Goal: Find contact information: Find contact information

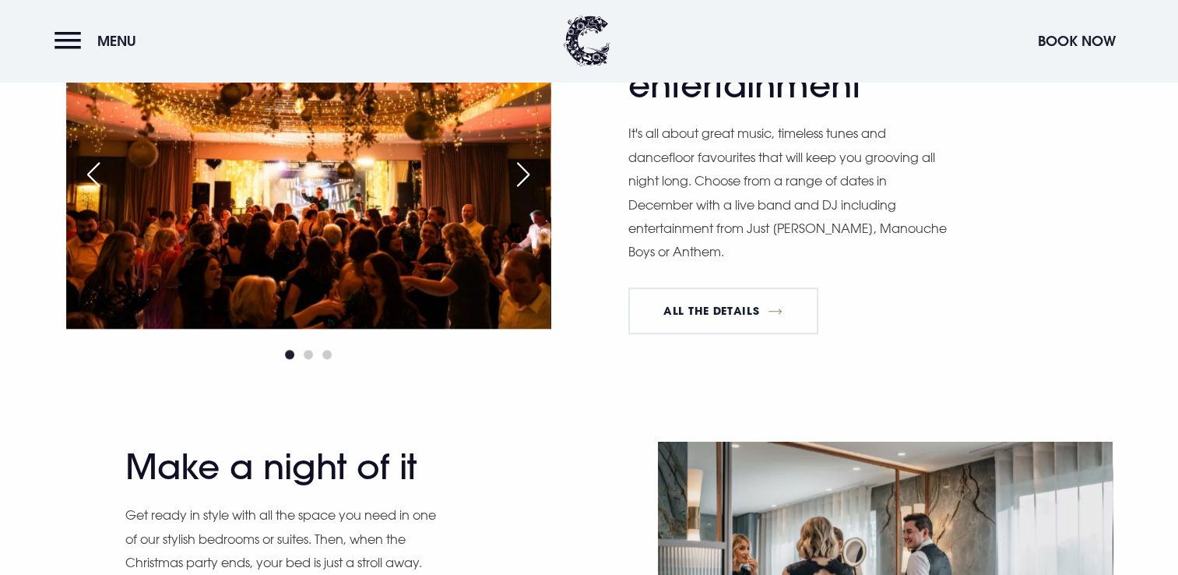
scroll to position [1246, 0]
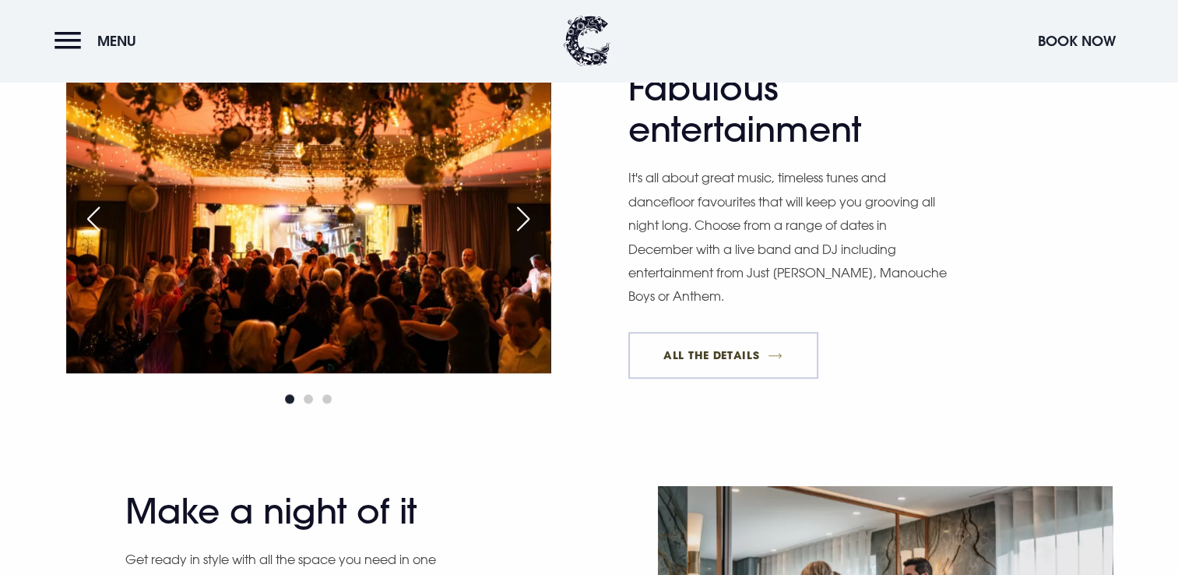
click at [725, 366] on link "All The Details" at bounding box center [723, 355] width 190 height 47
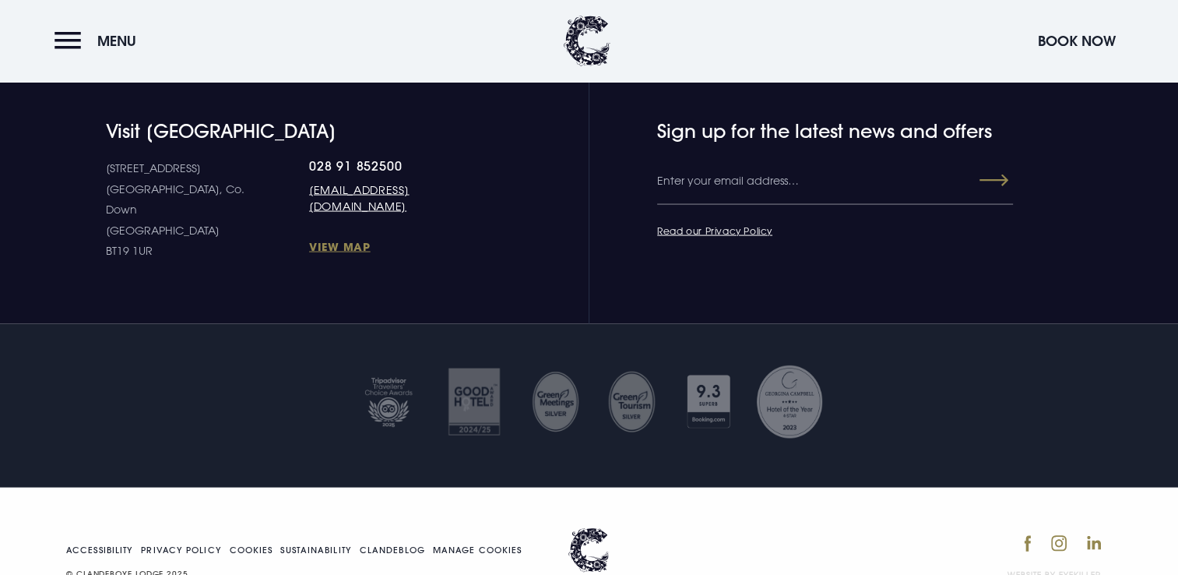
scroll to position [3115, 0]
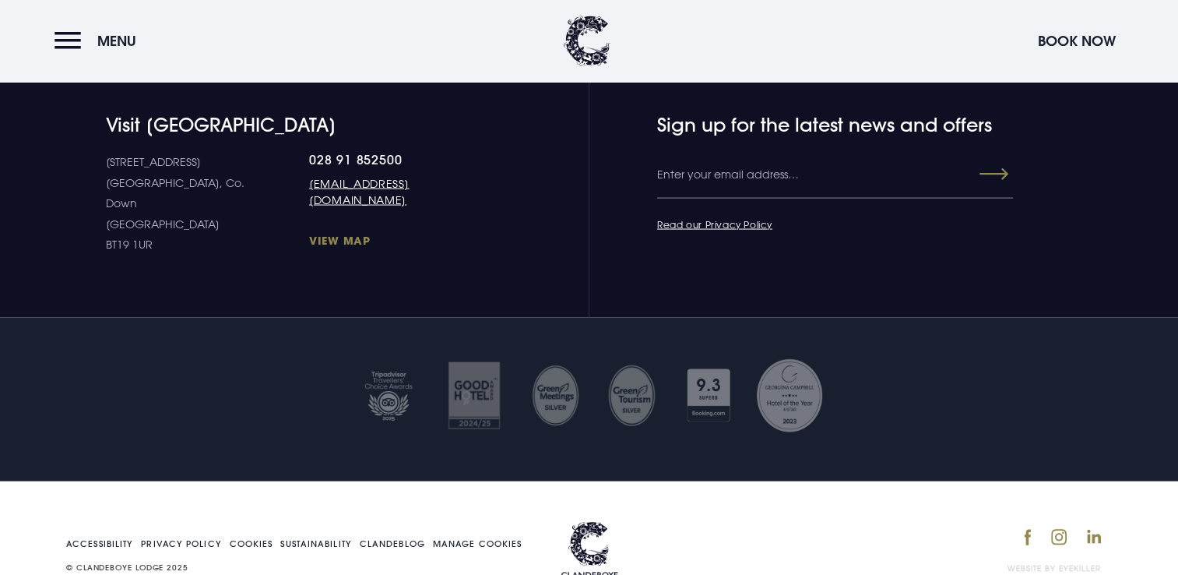
click at [309, 233] on link "View Map" at bounding box center [398, 240] width 178 height 15
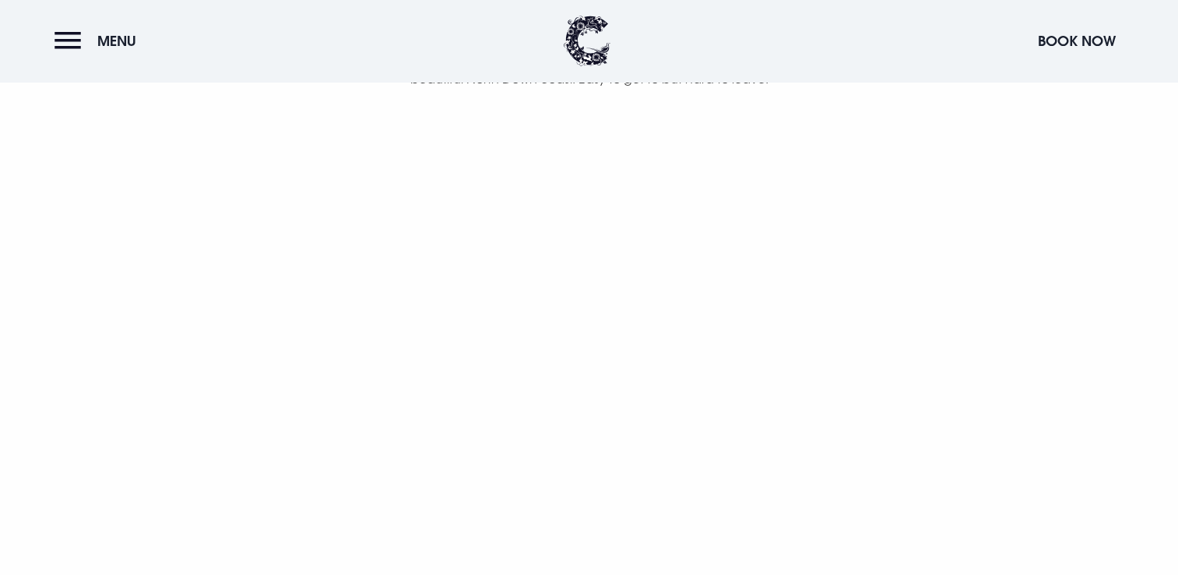
scroll to position [935, 0]
